Goal: Task Accomplishment & Management: Manage account settings

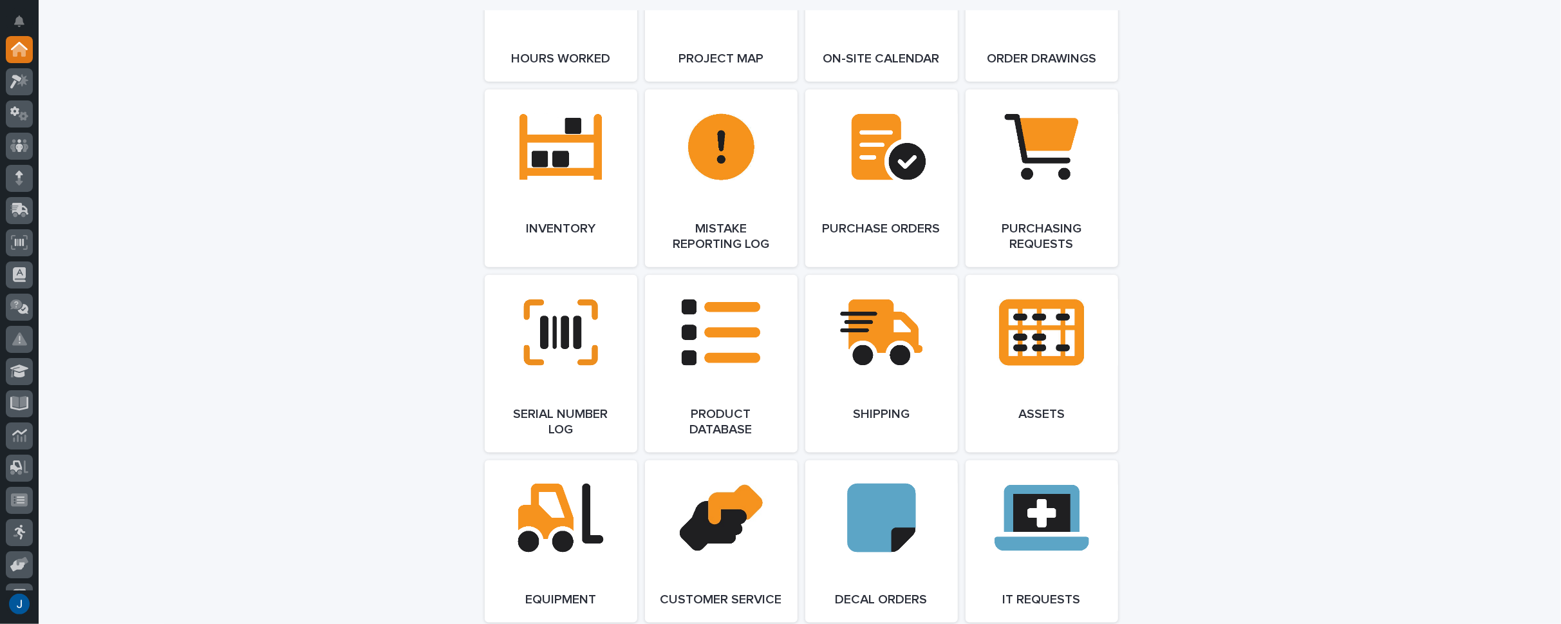
scroll to position [1254, 0]
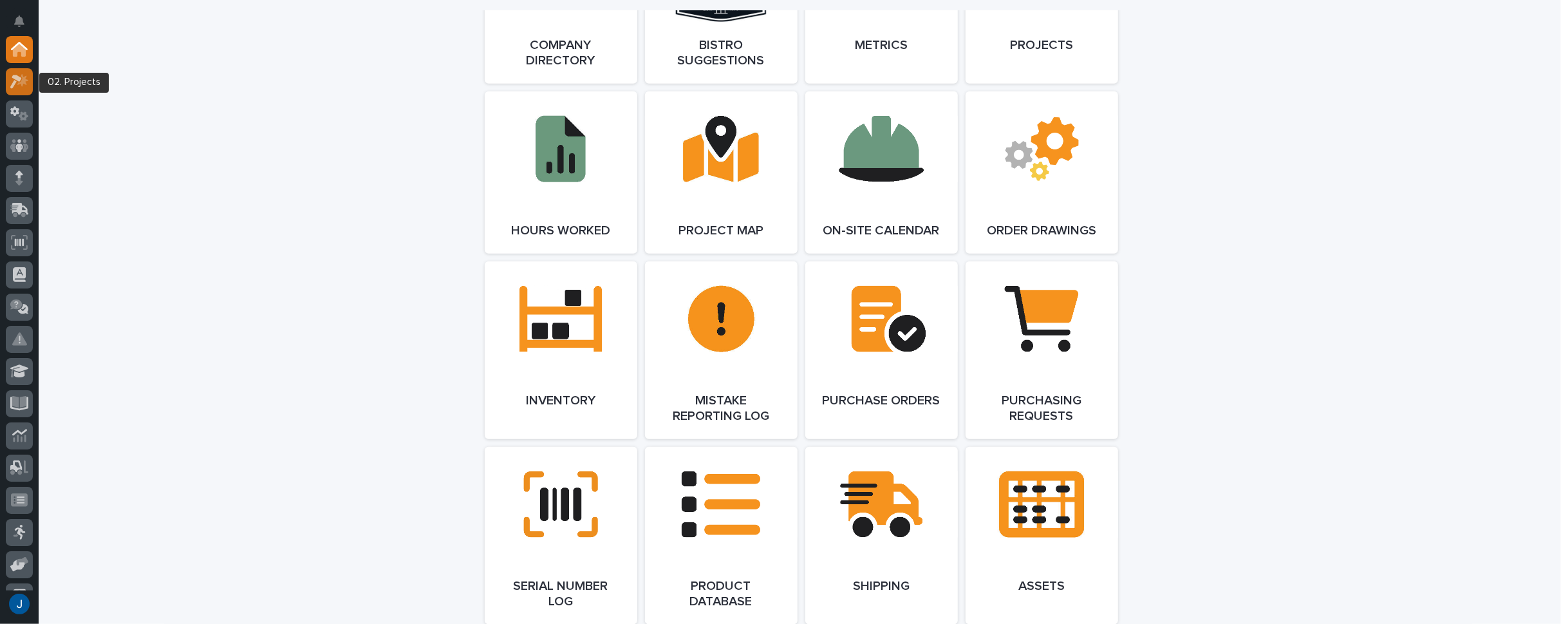
click at [14, 78] on icon at bounding box center [16, 82] width 12 height 14
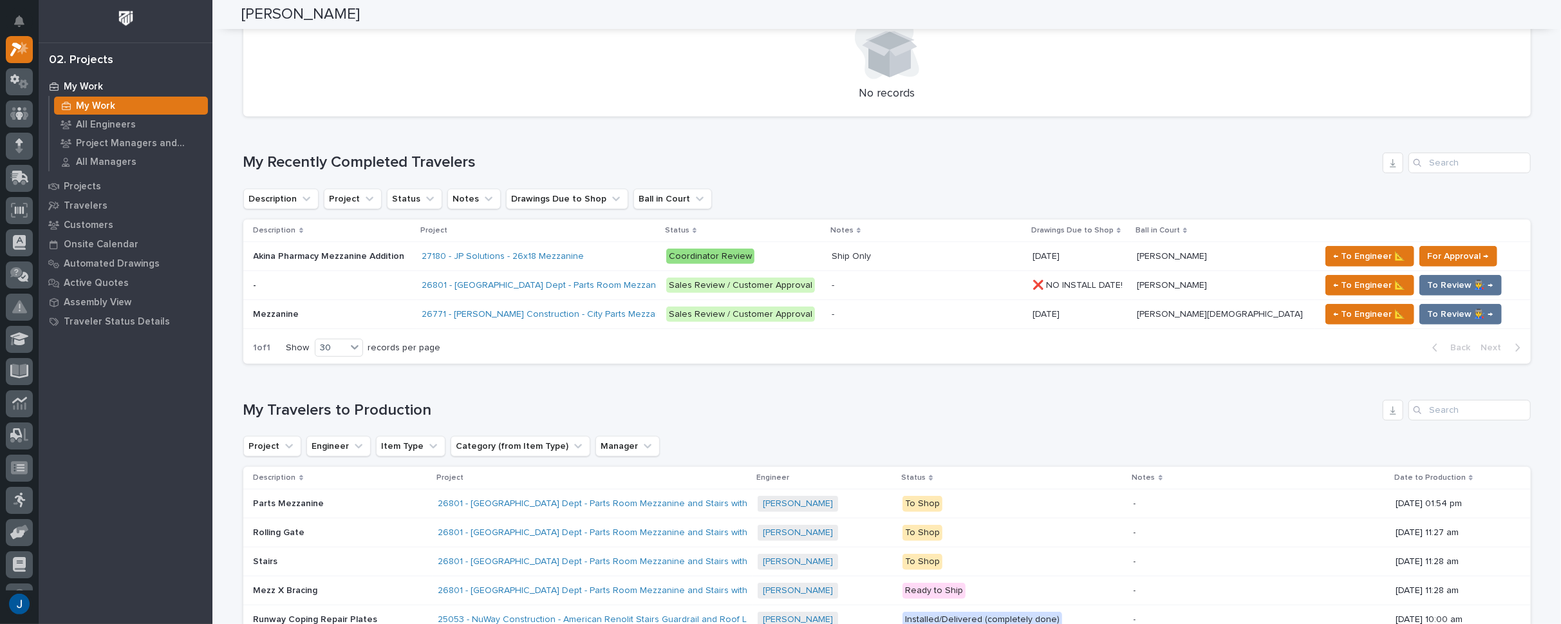
scroll to position [579, 0]
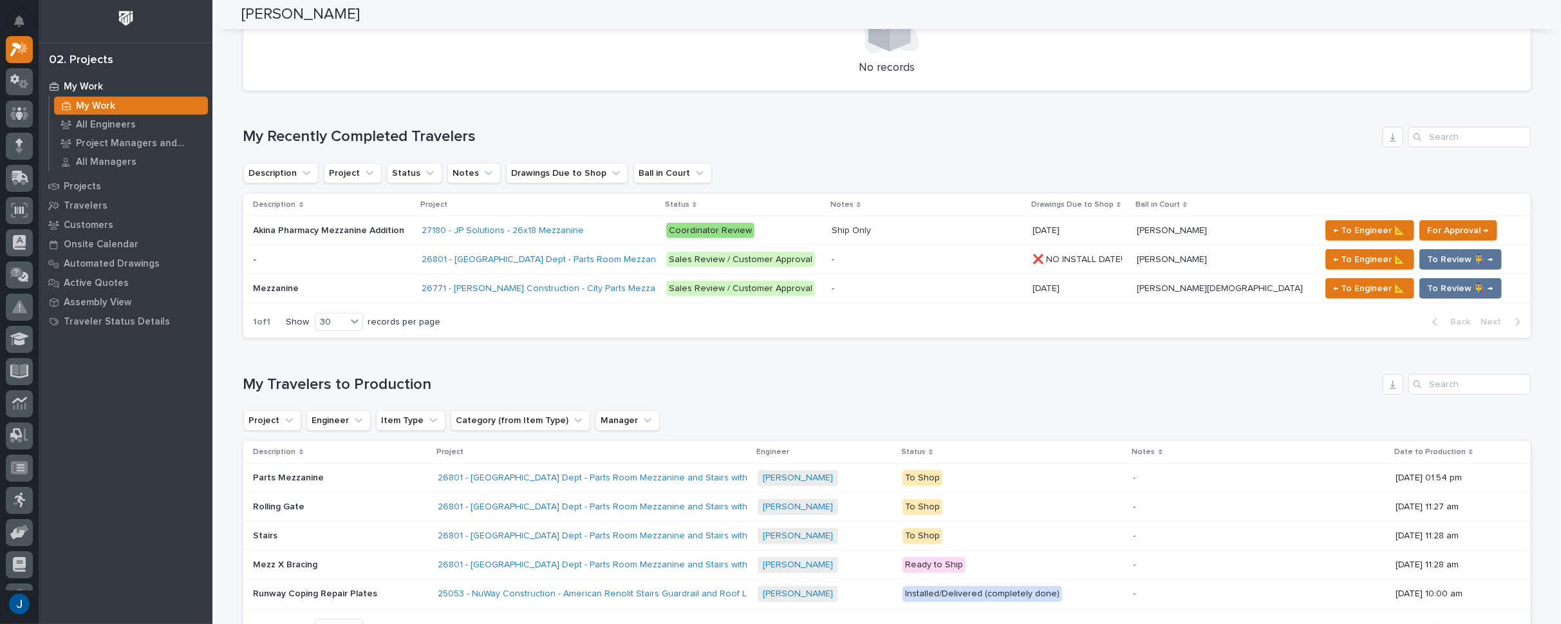
click at [281, 227] on p "Akina Pharmacy Mezzanine Addition" at bounding box center [331, 230] width 154 height 14
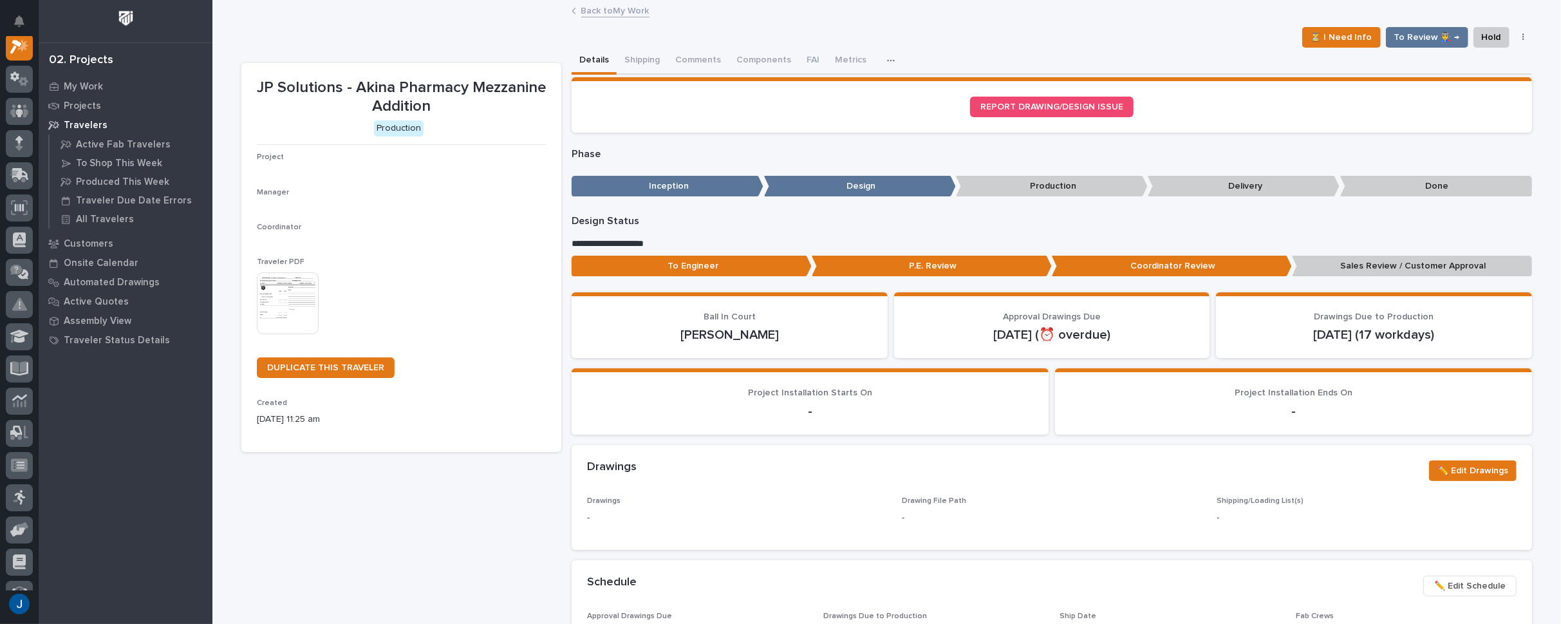
scroll to position [32, 0]
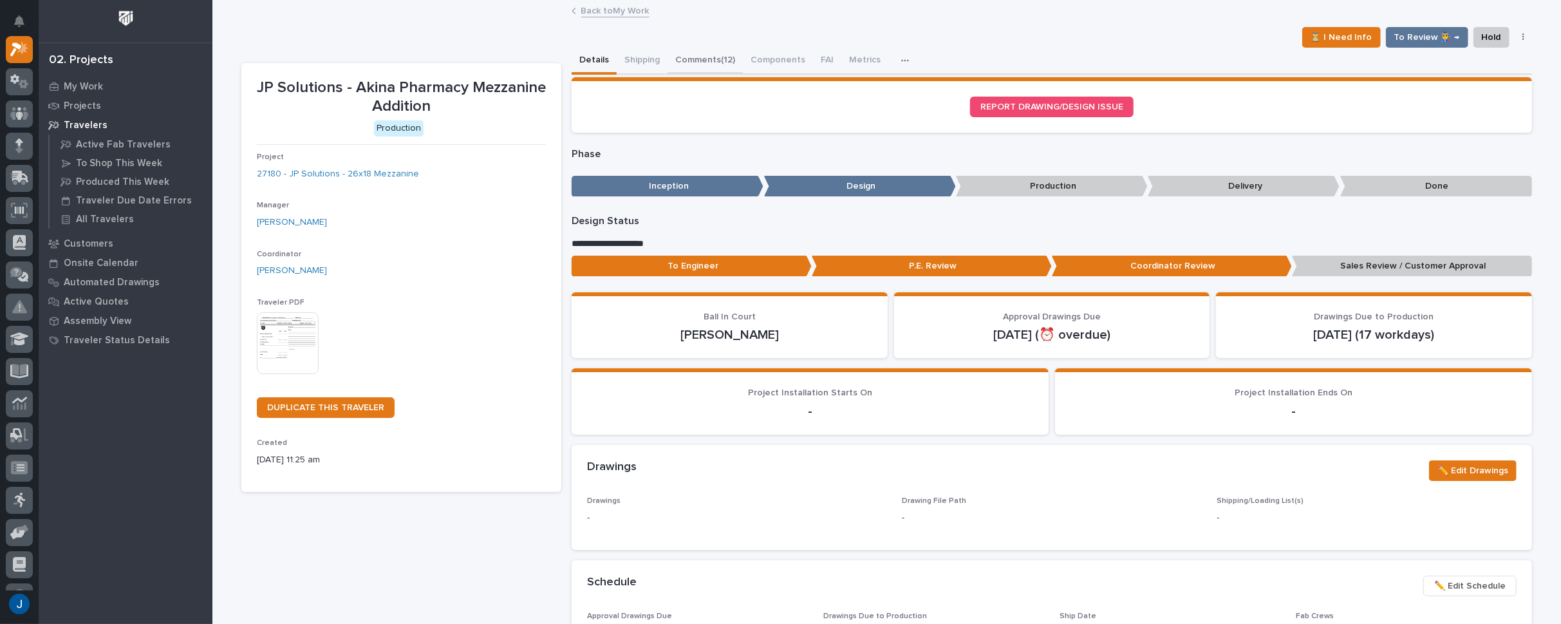
click at [705, 59] on button "Comments (12)" at bounding box center [704, 61] width 75 height 27
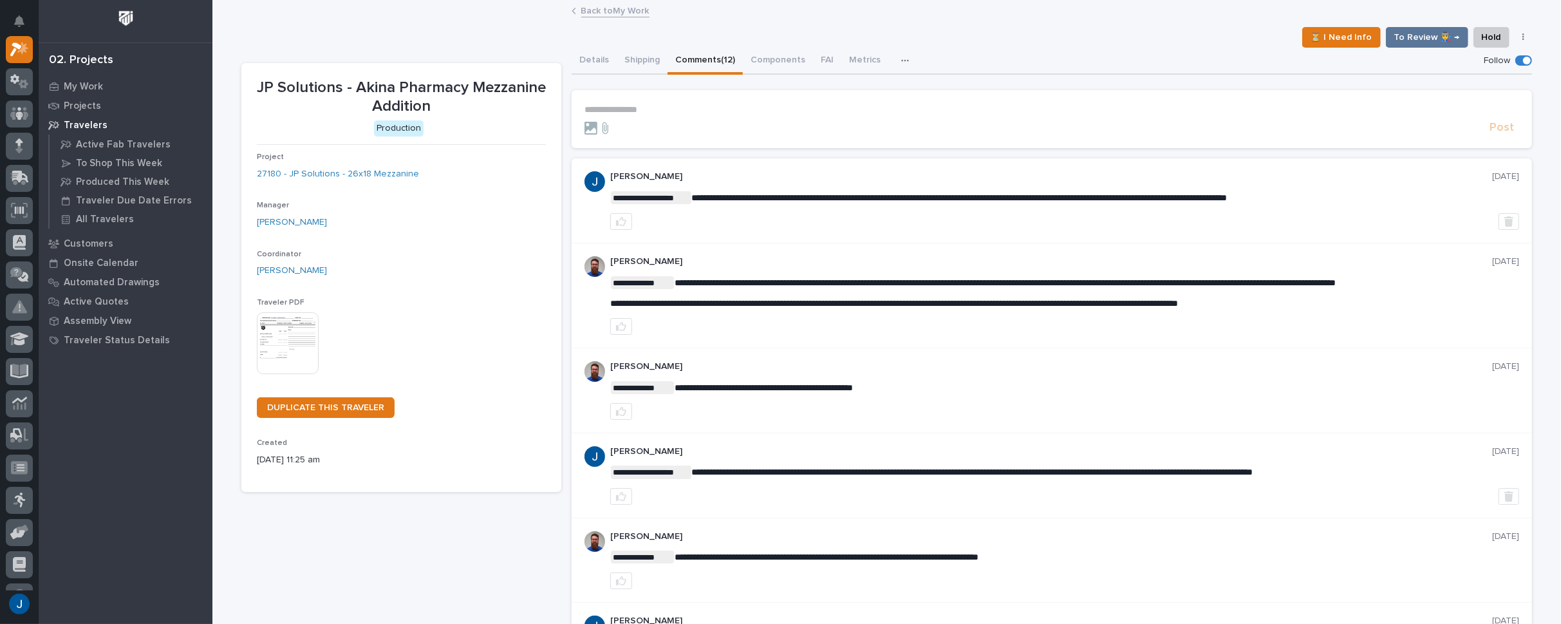
click at [750, 225] on div at bounding box center [1064, 221] width 909 height 17
click at [89, 81] on p "My Work" at bounding box center [83, 87] width 39 height 12
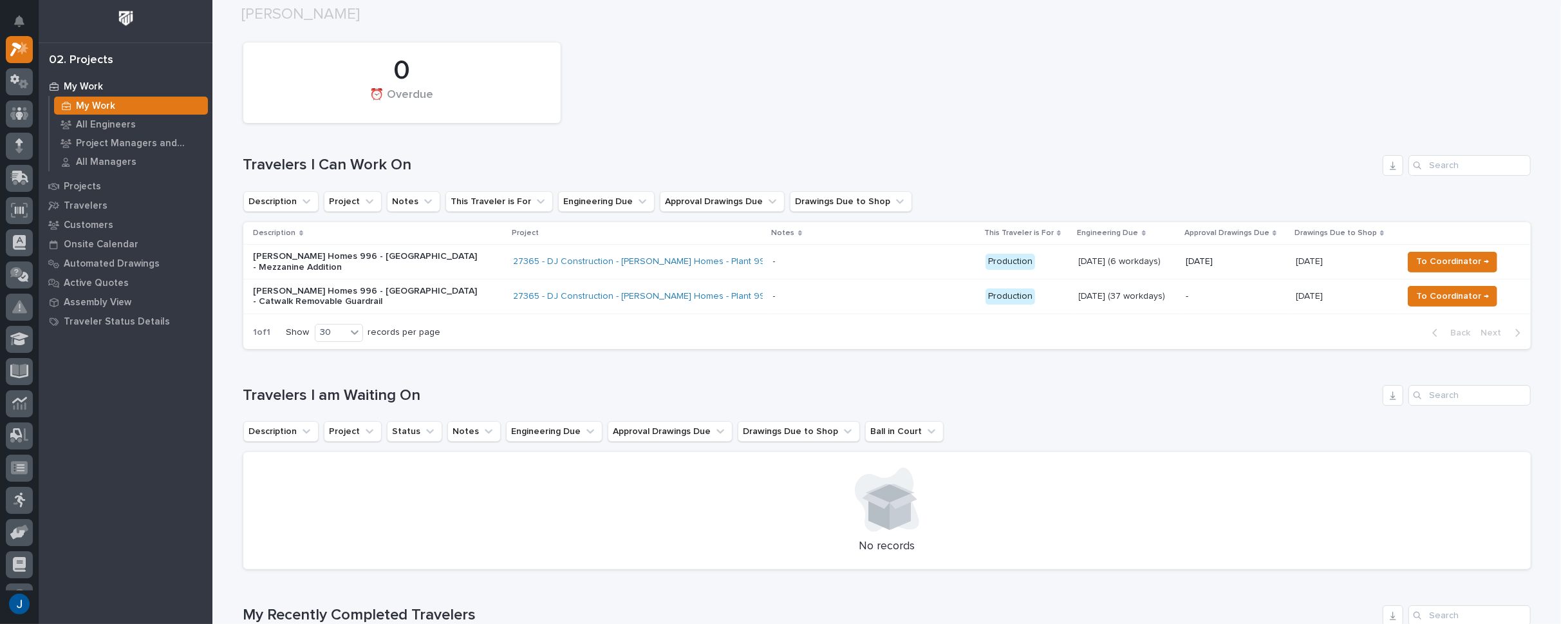
scroll to position [129, 0]
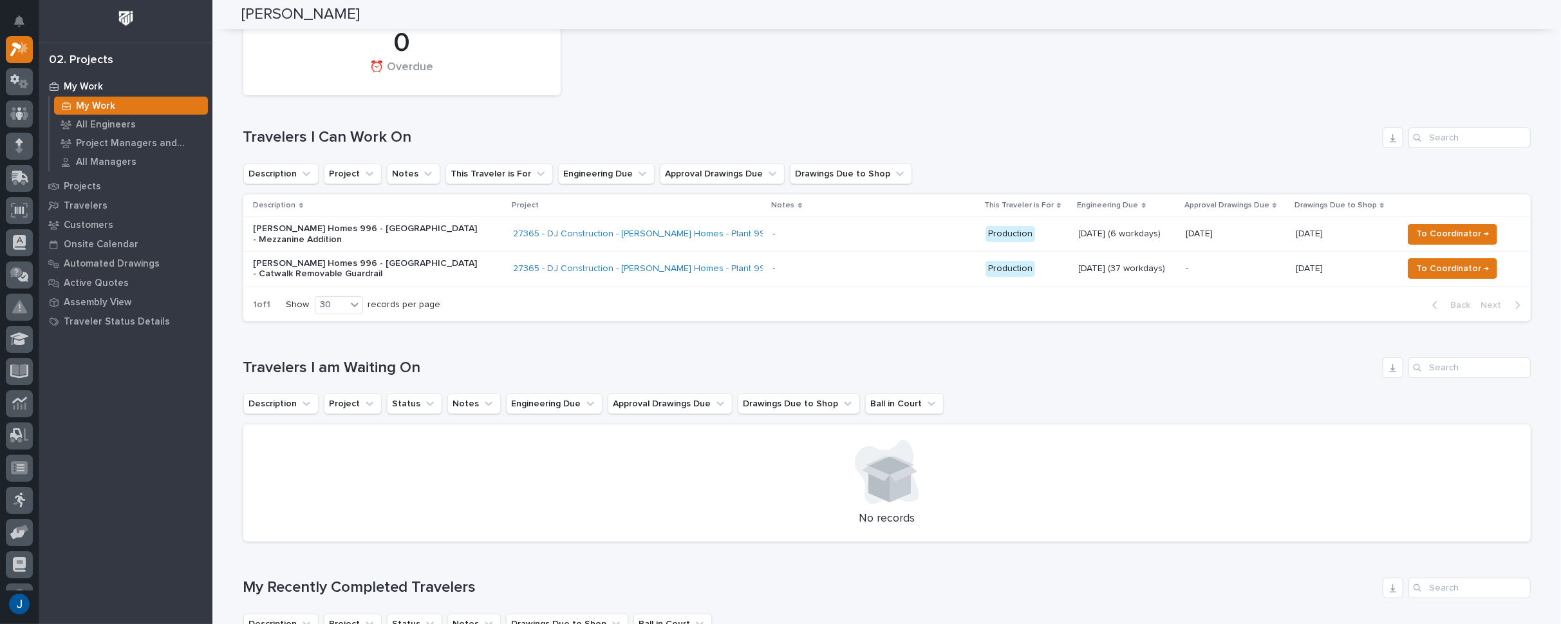
click at [662, 50] on div "0 ⏰ Overdue" at bounding box center [887, 54] width 1300 height 93
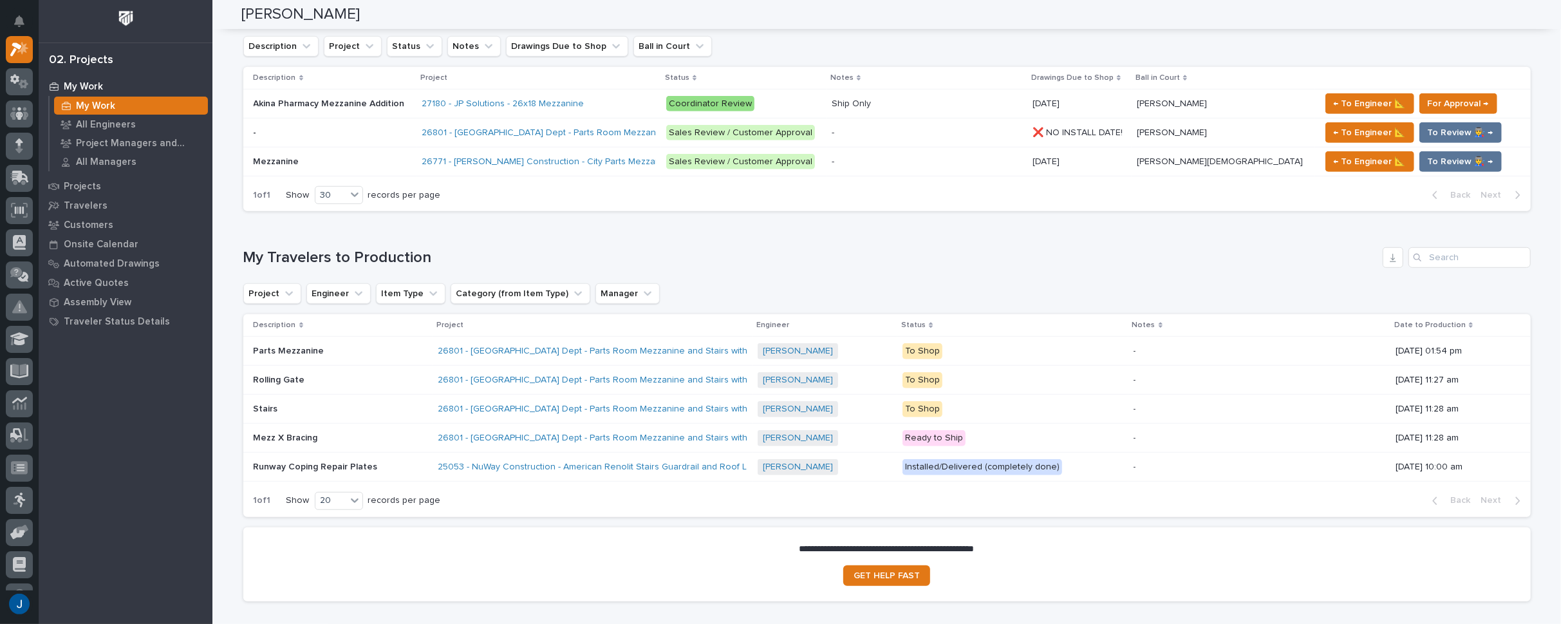
scroll to position [708, 0]
click at [268, 434] on p "Mezz X Bracing" at bounding box center [287, 435] width 67 height 14
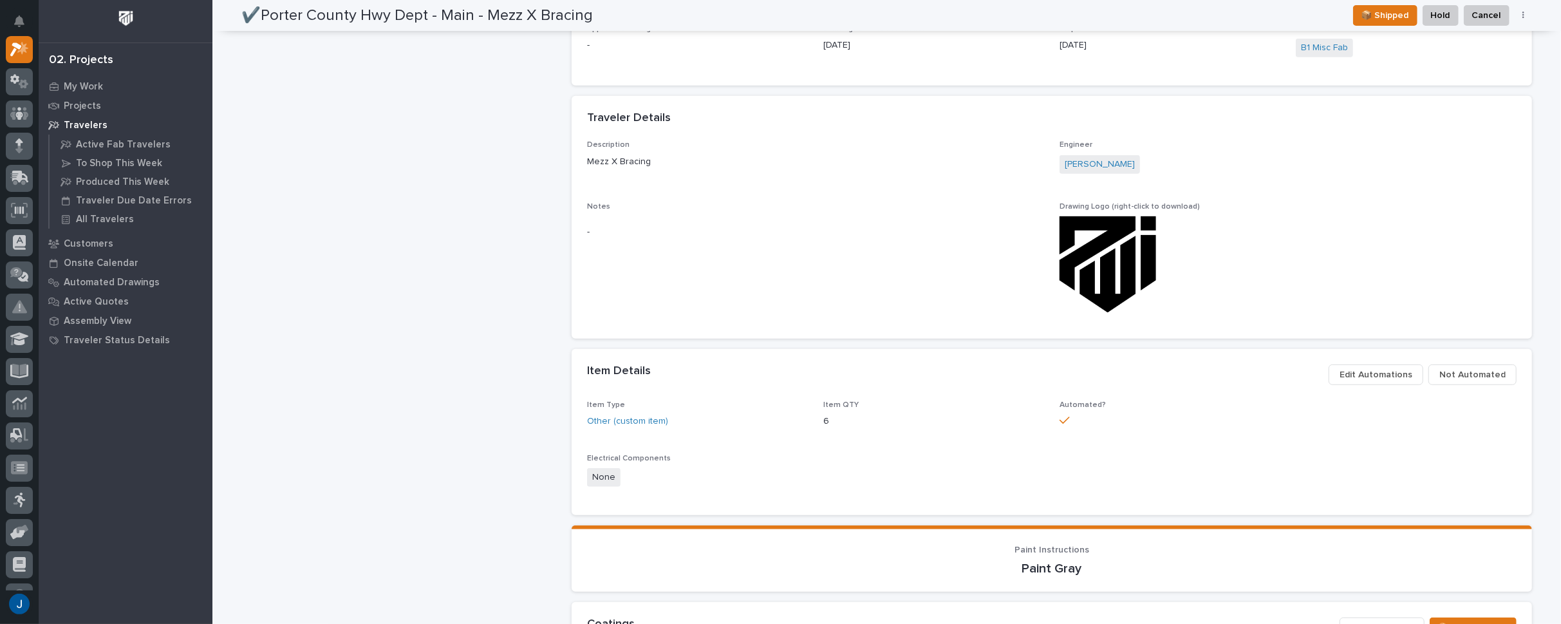
scroll to position [386, 0]
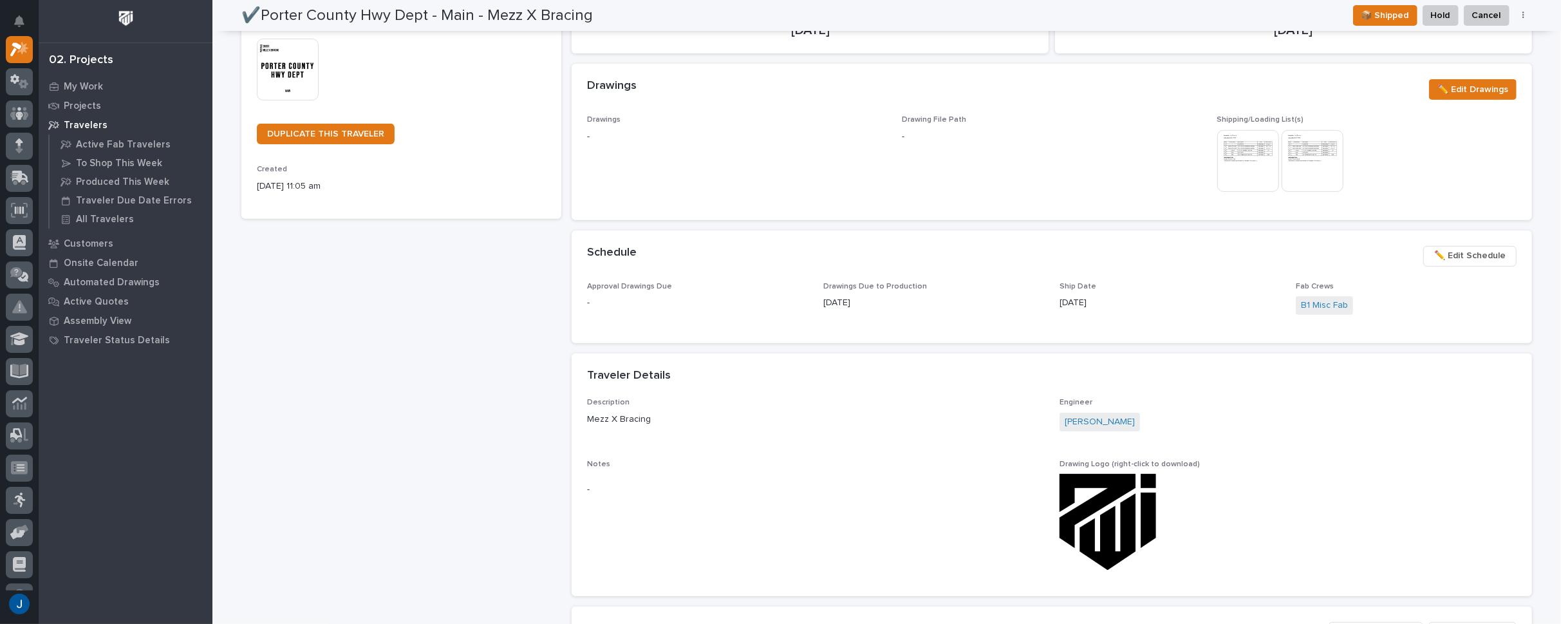
click at [1228, 155] on img at bounding box center [1248, 161] width 62 height 62
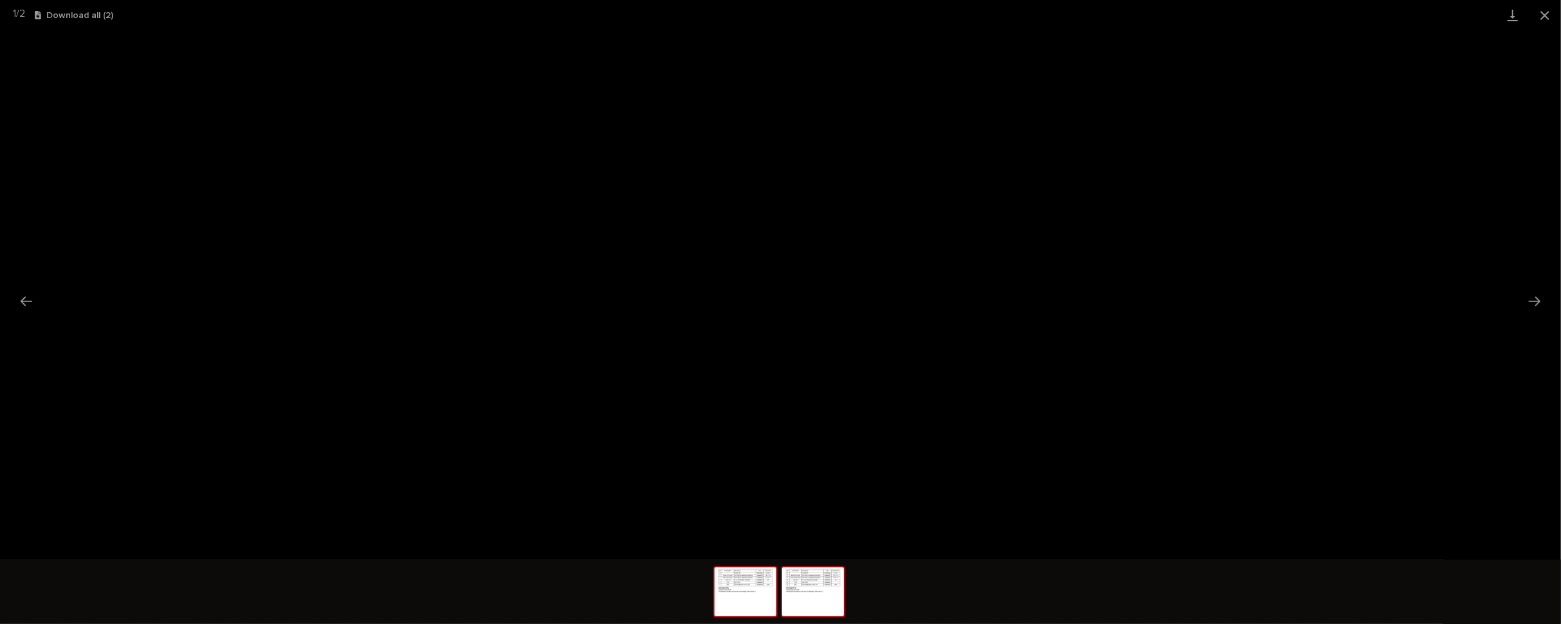
click at [807, 615] on img at bounding box center [813, 591] width 62 height 49
click at [738, 587] on img at bounding box center [745, 591] width 62 height 49
click at [811, 589] on img at bounding box center [813, 591] width 62 height 49
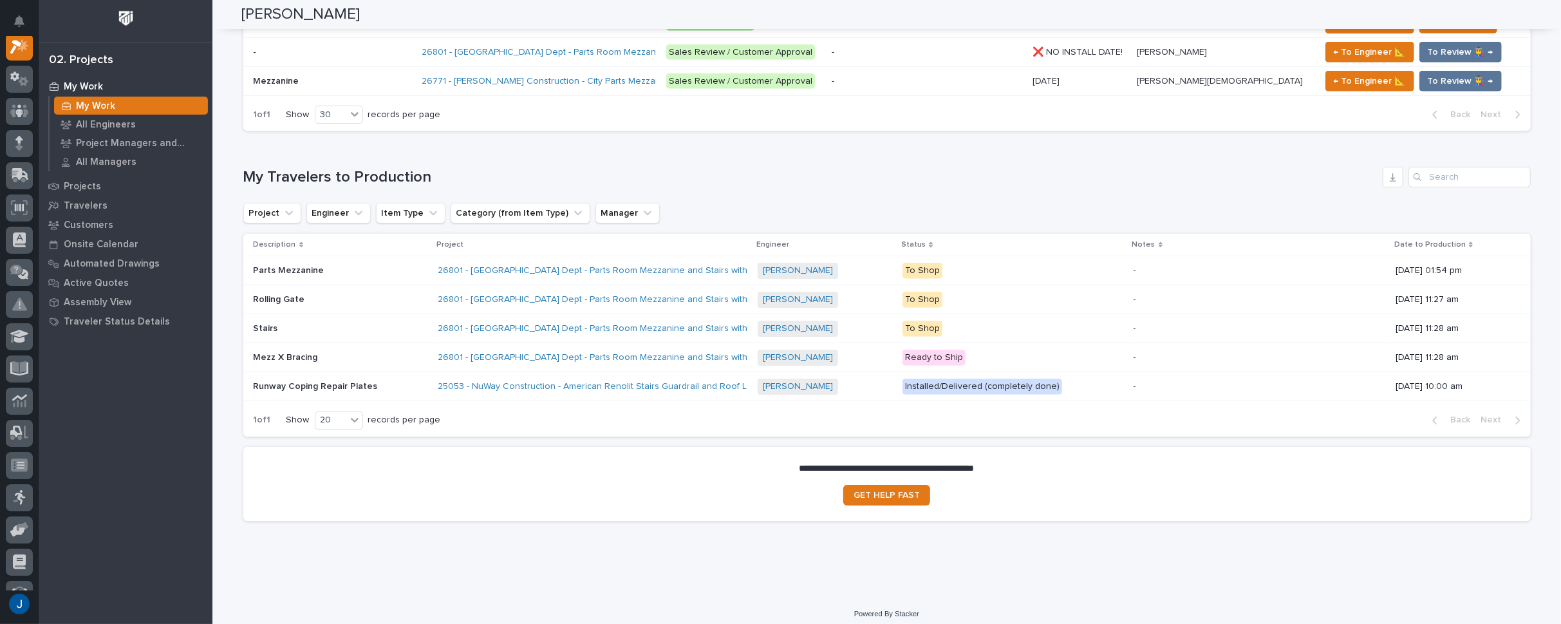
scroll to position [788, 0]
click at [254, 348] on p "Mezz X Bracing" at bounding box center [287, 355] width 67 height 14
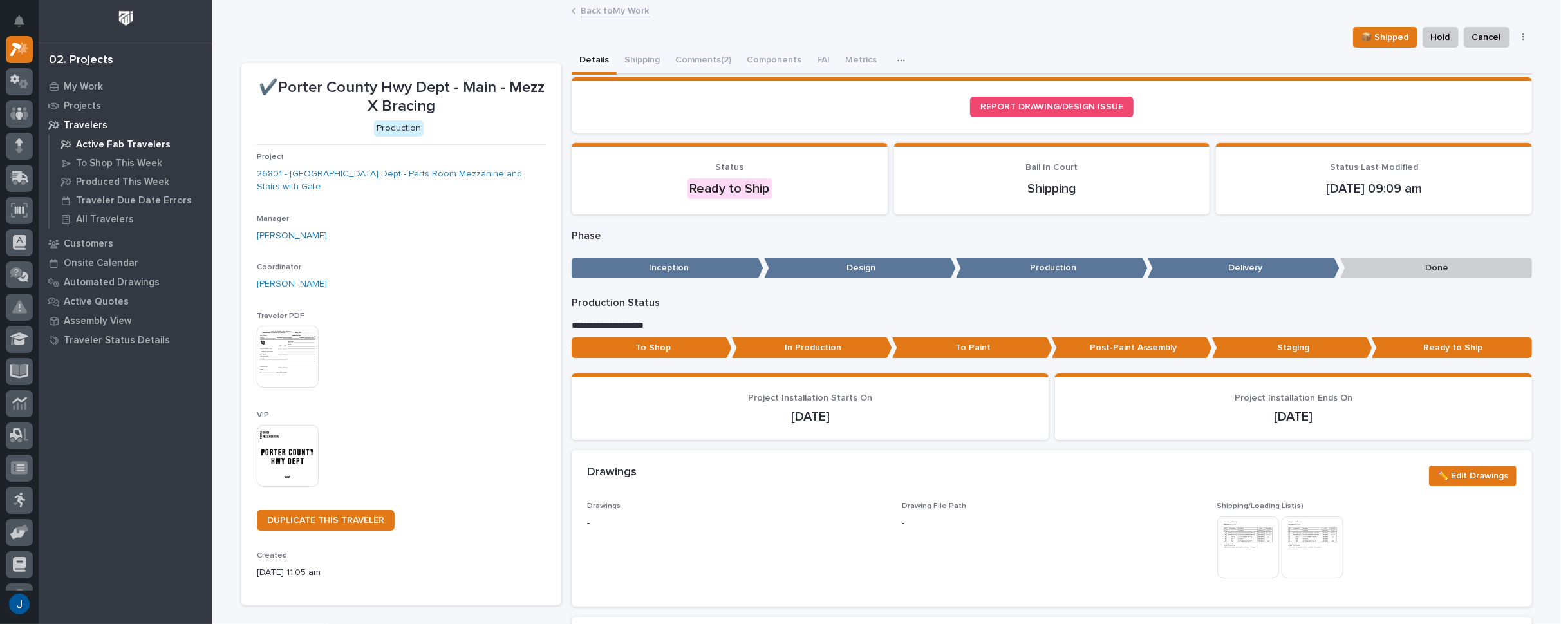
click at [102, 144] on p "Active Fab Travelers" at bounding box center [123, 145] width 95 height 12
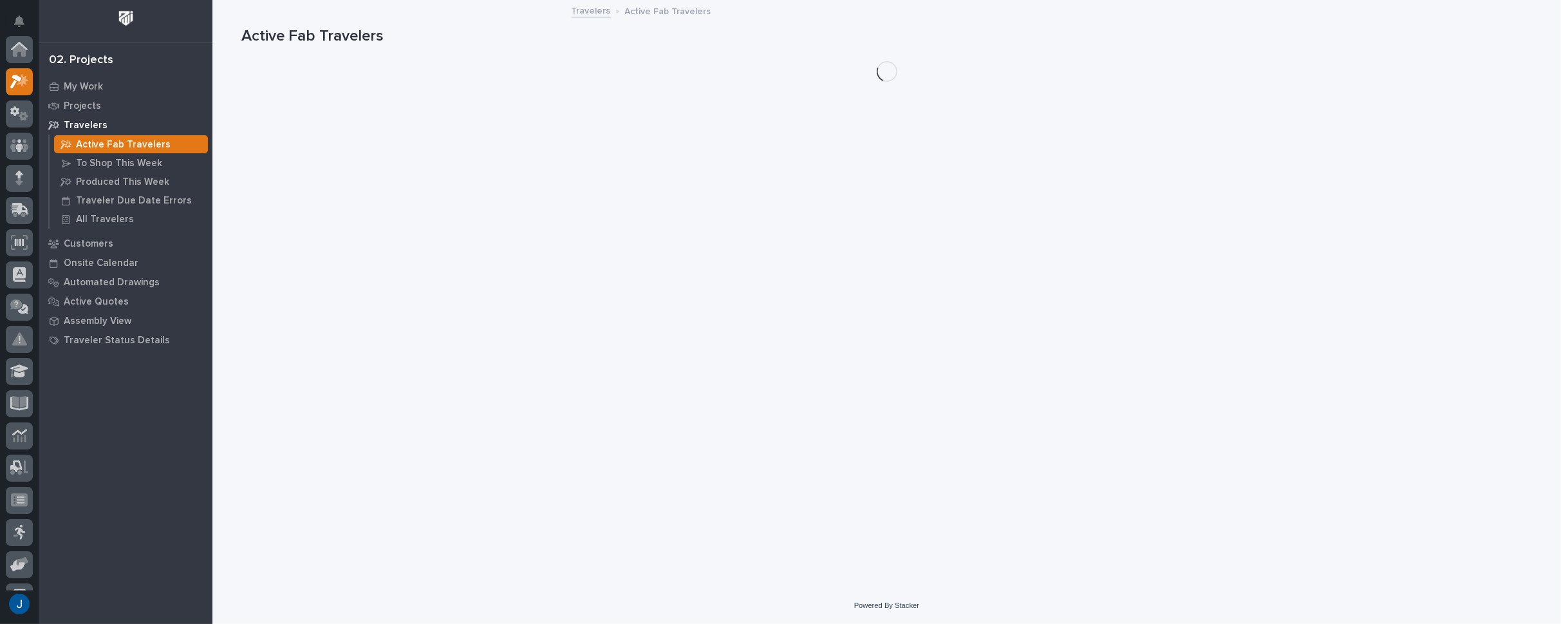
scroll to position [32, 0]
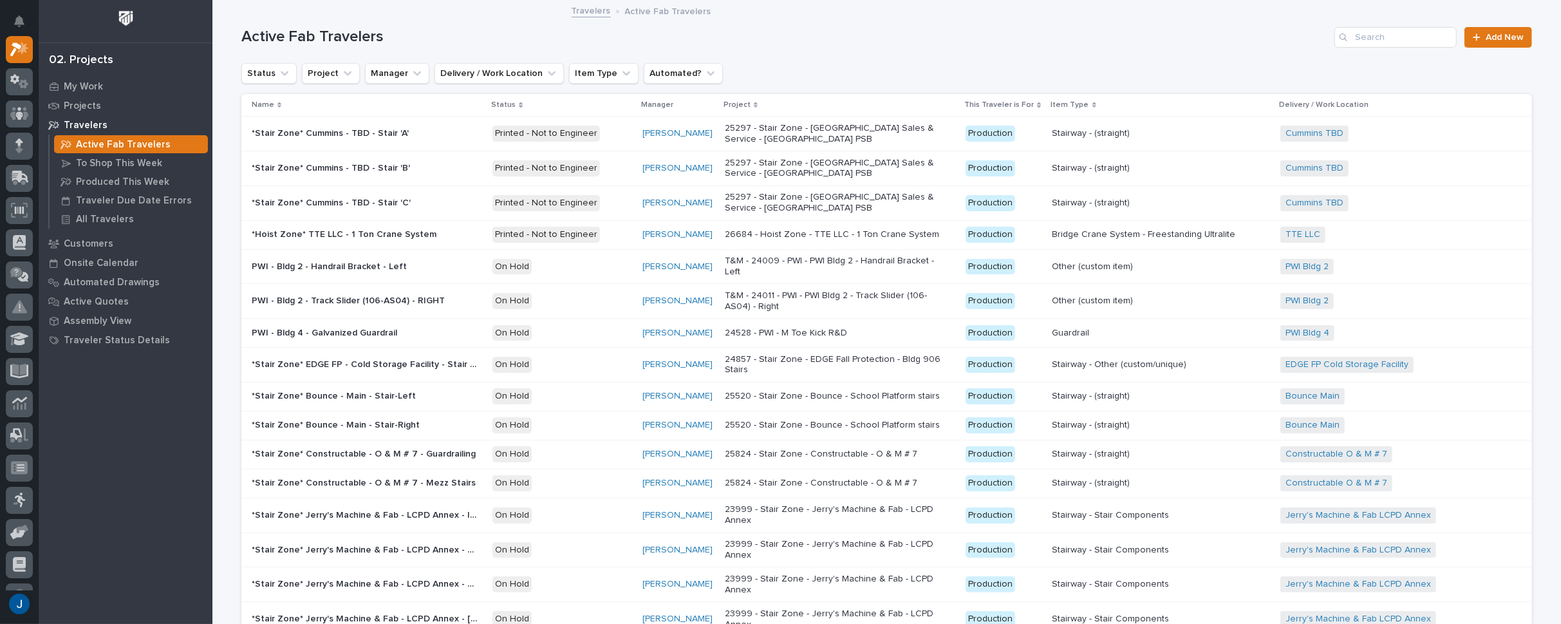
click at [129, 14] on img at bounding box center [126, 18] width 24 height 24
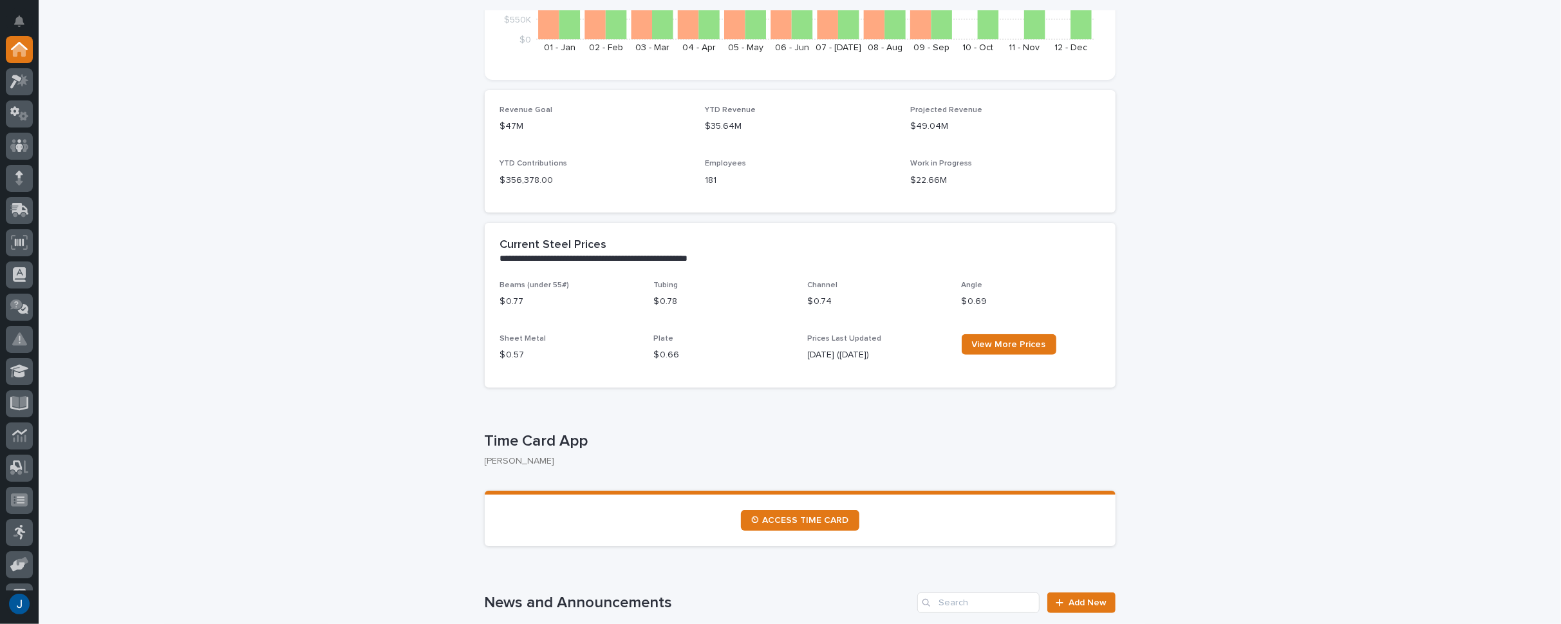
scroll to position [193, 0]
